Goal: Communication & Community: Ask a question

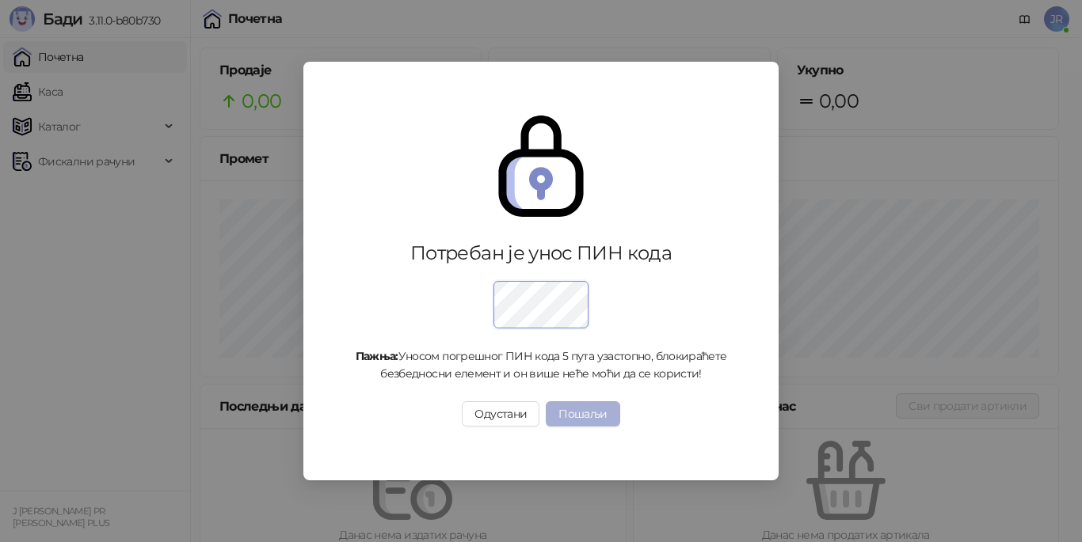
click at [579, 417] on button "Пошаљи" at bounding box center [583, 414] width 74 height 25
click at [579, 413] on button "Пошаљи" at bounding box center [583, 414] width 74 height 25
